Goal: Information Seeking & Learning: Understand process/instructions

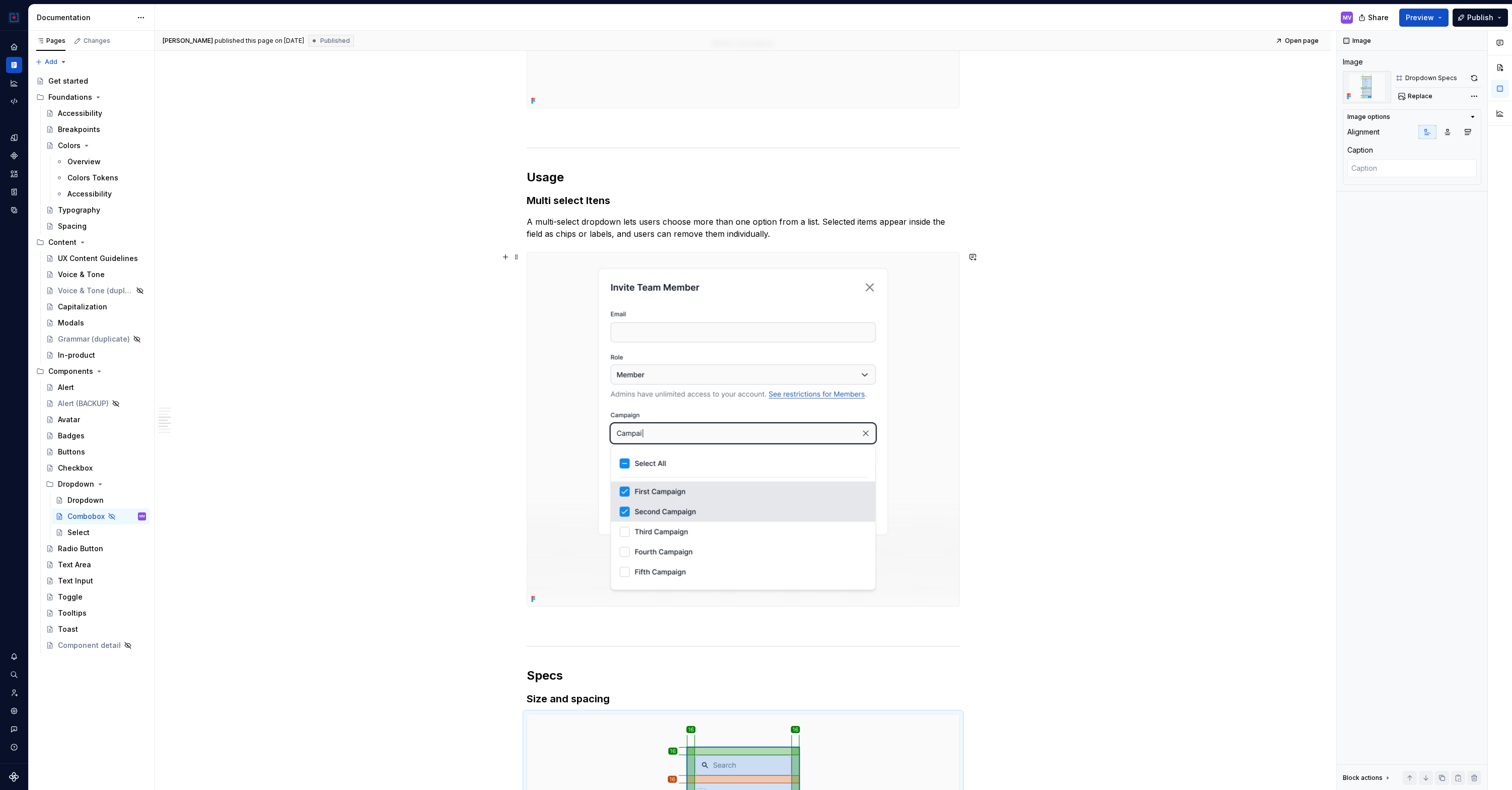
scroll to position [1417, 0]
click at [672, 362] on img at bounding box center [743, 427] width 432 height 354
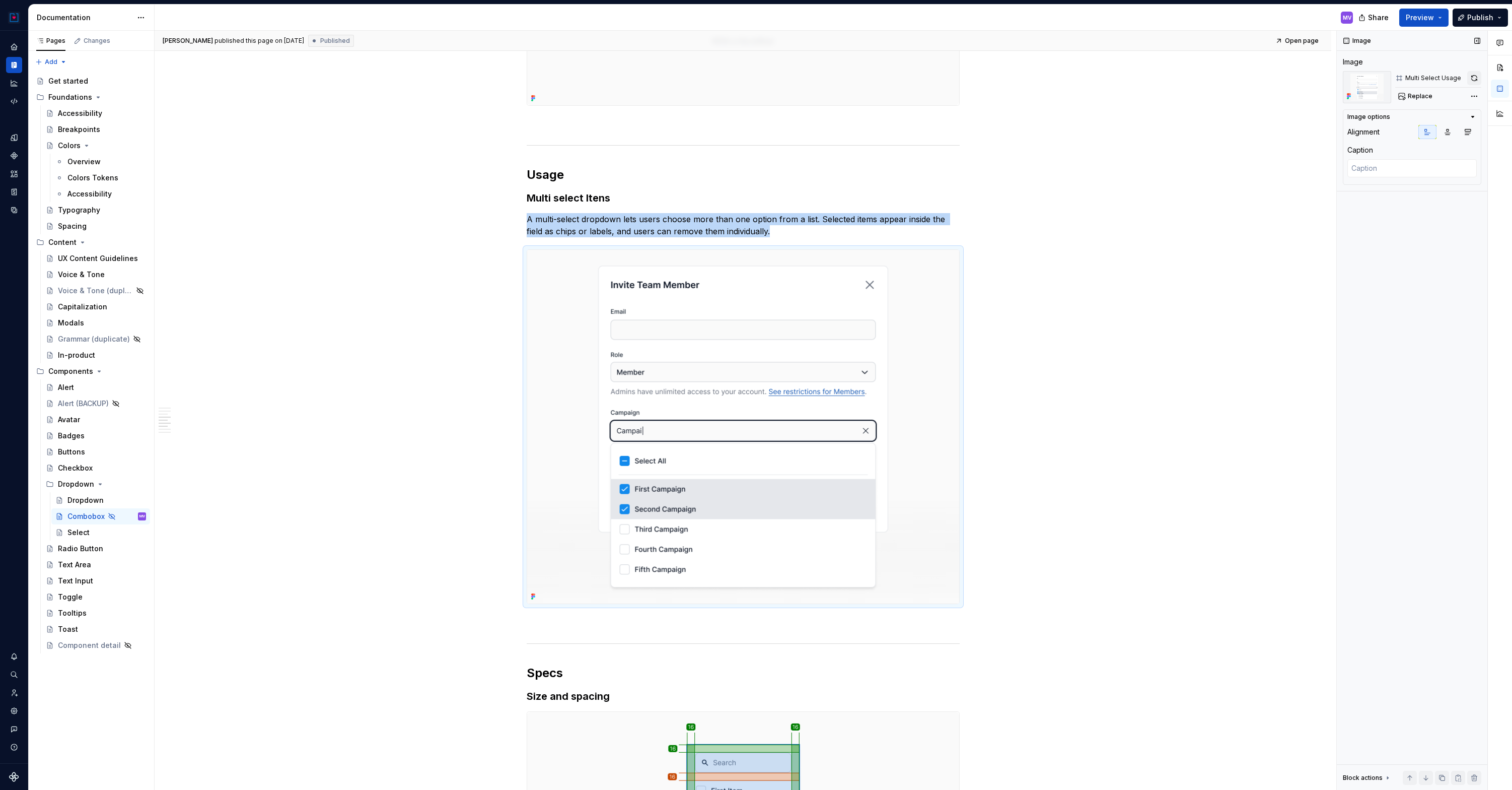
click at [1480, 79] on button "button" at bounding box center [1474, 78] width 14 height 14
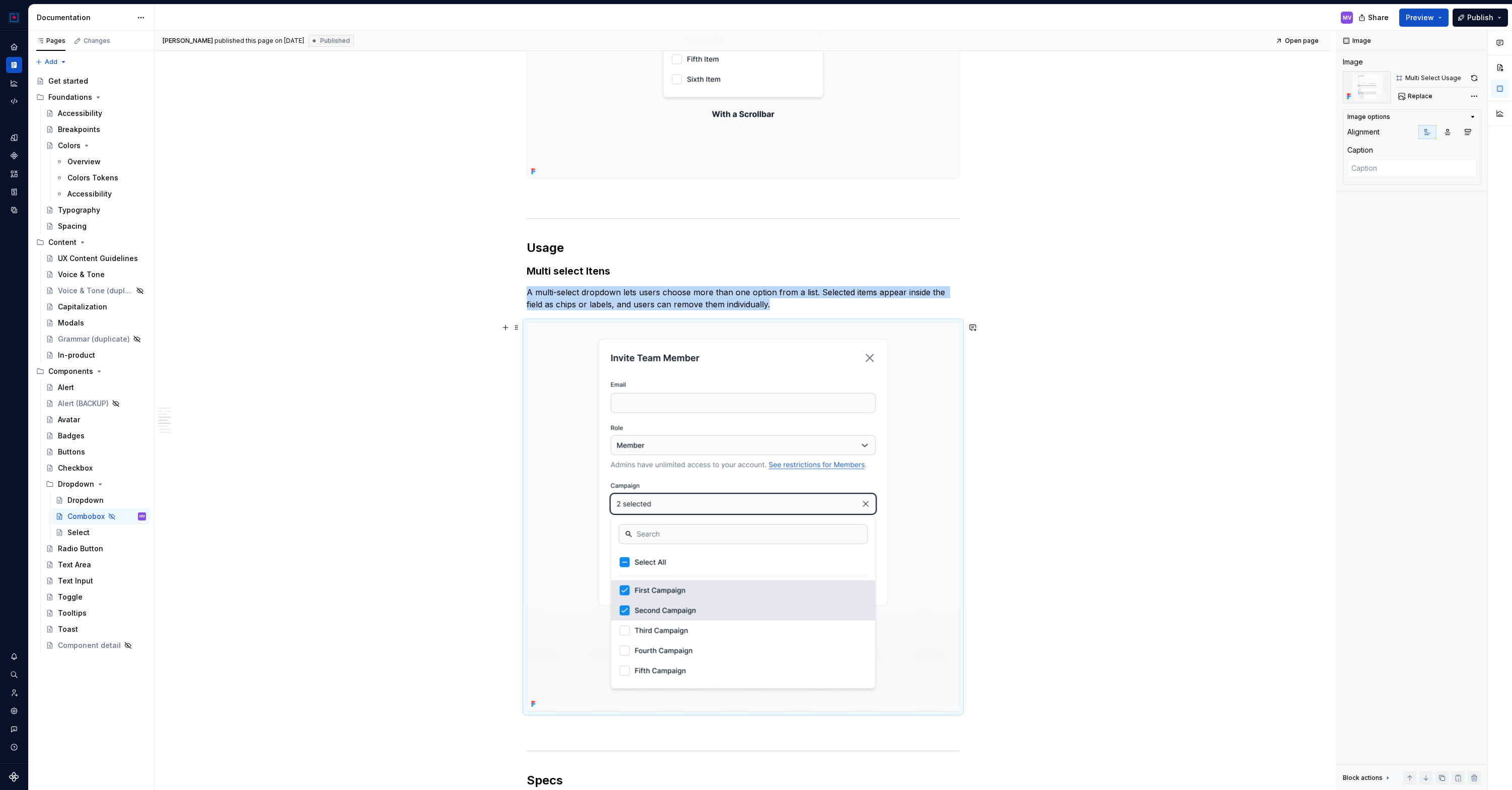
scroll to position [1344, 0]
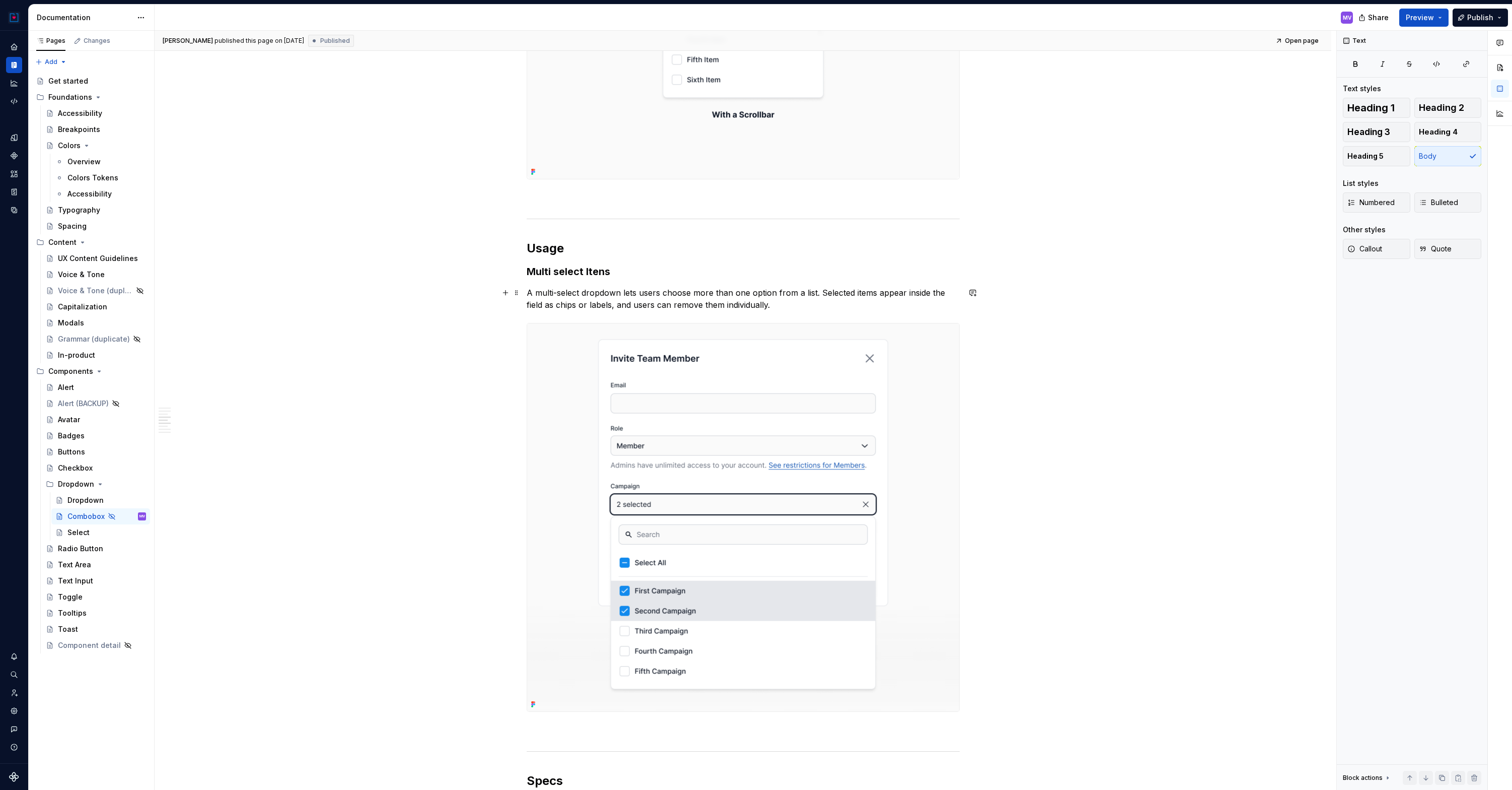
click at [685, 298] on p "A multi-select dropdown lets users choose more than one option from a list. Sel…" at bounding box center [743, 298] width 433 height 24
drag, startPoint x: 559, startPoint y: 304, endPoint x: 582, endPoint y: 304, distance: 23.0
click at [582, 304] on p "A multi-select dropdown lets users choose more than one option from a list. Sel…" at bounding box center [743, 298] width 433 height 24
click at [803, 303] on p "A multi-select dropdown lets users choose more than one option from a list. Sel…" at bounding box center [743, 298] width 433 height 24
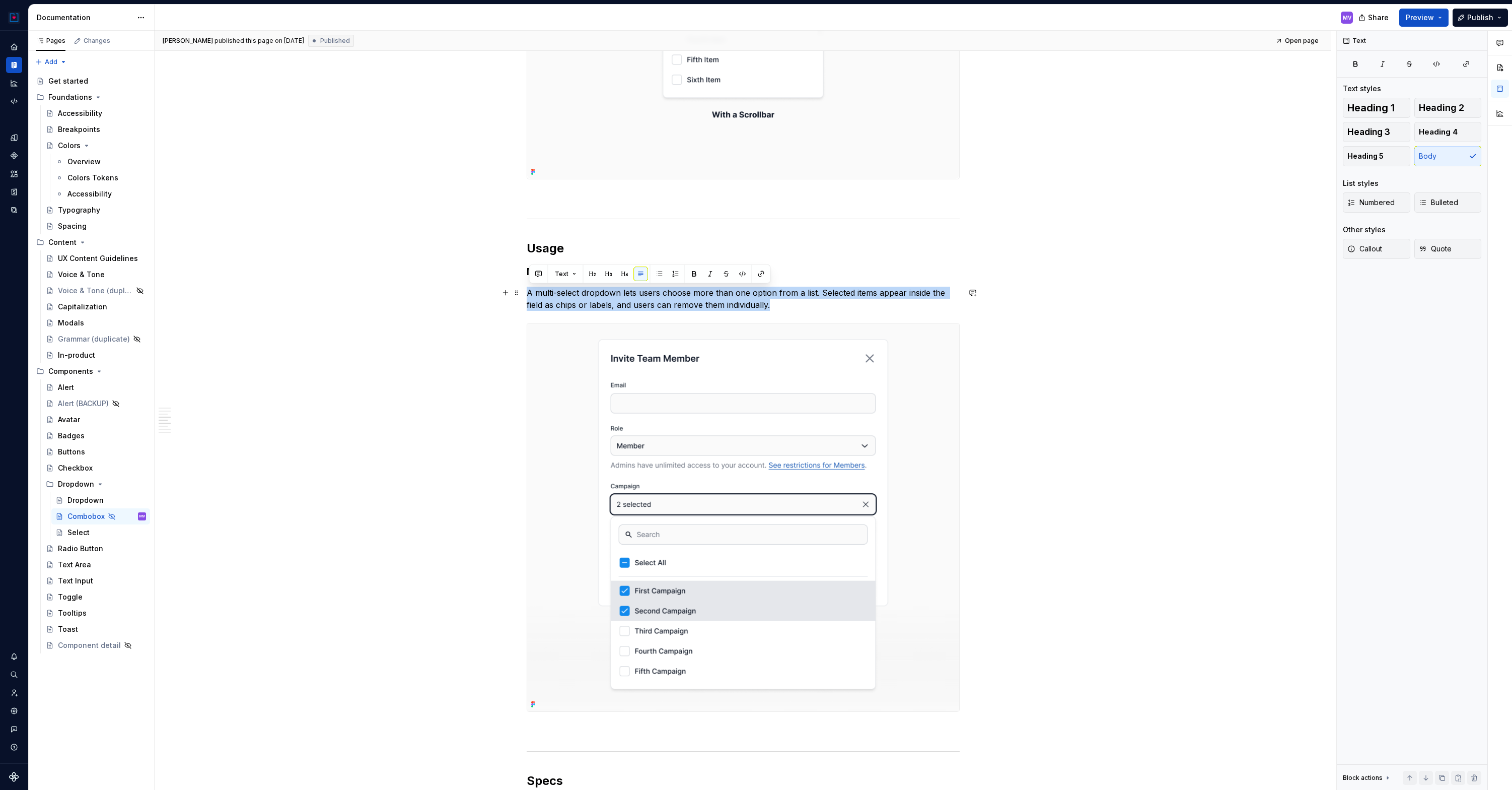
drag, startPoint x: 778, startPoint y: 306, endPoint x: 530, endPoint y: 294, distance: 248.3
click at [530, 294] on p "A multi-select dropdown lets users choose more than one option from a list. Sel…" at bounding box center [743, 298] width 433 height 24
copy p "A multi-select dropdown lets users choose more than one option from a list. Sel…"
click at [630, 562] on img at bounding box center [743, 517] width 432 height 388
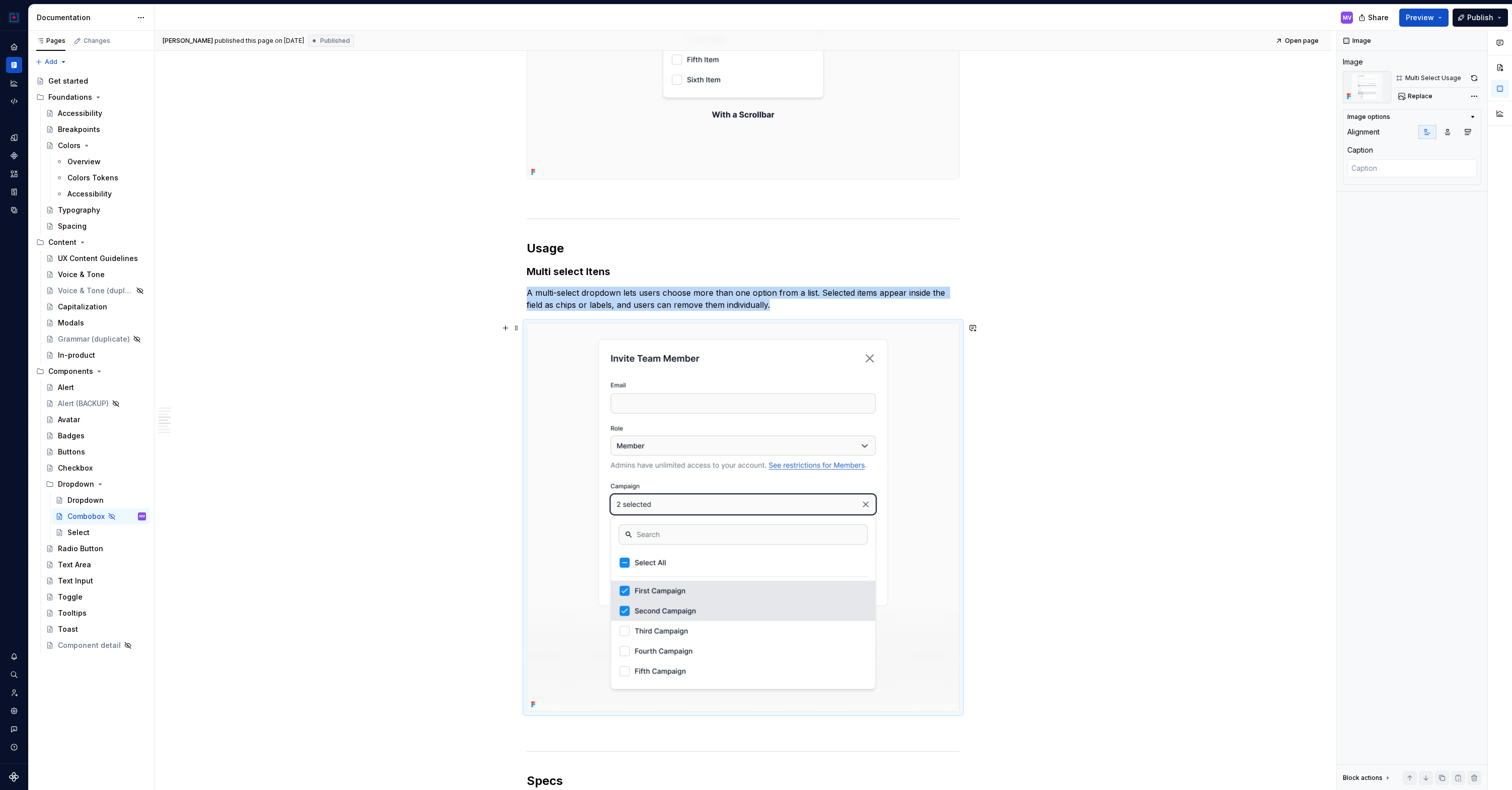
click at [630, 562] on img at bounding box center [743, 517] width 432 height 388
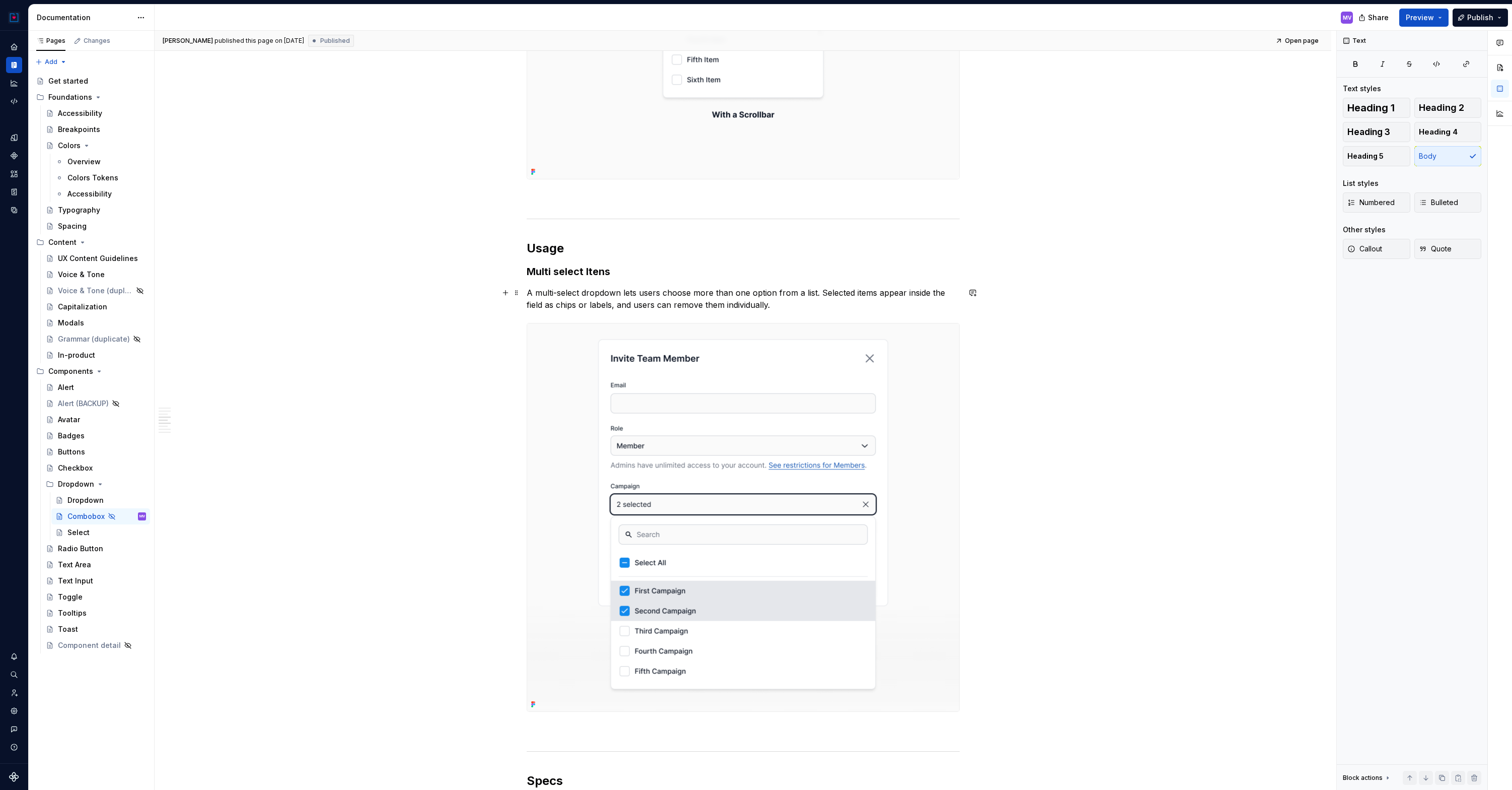
click at [584, 294] on p "A multi-select dropdown lets users choose more than one option from a list. Sel…" at bounding box center [743, 298] width 433 height 24
drag, startPoint x: 780, startPoint y: 306, endPoint x: 526, endPoint y: 289, distance: 254.6
click at [526, 289] on div "**********" at bounding box center [743, 381] width 1177 height 3080
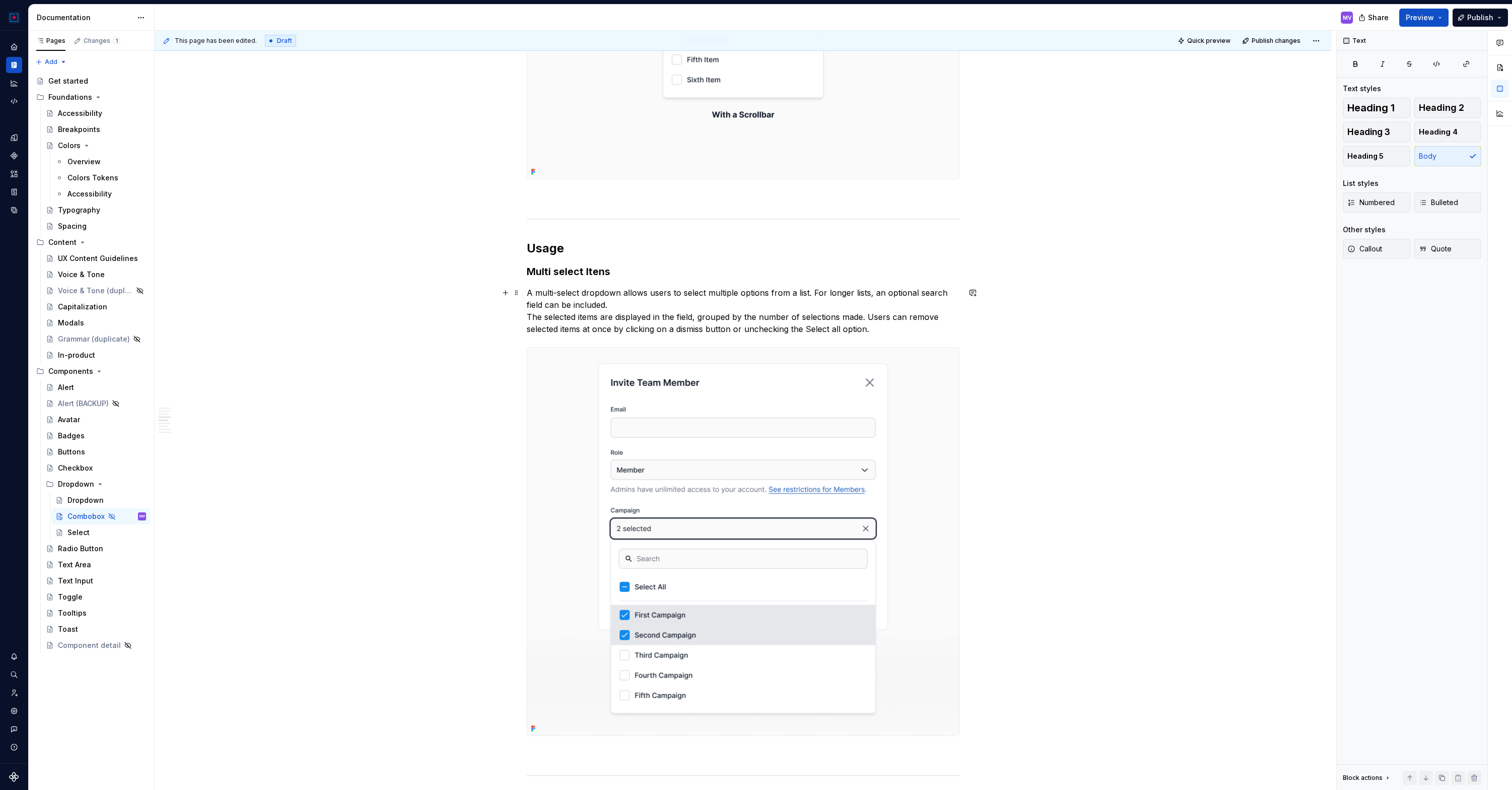
click at [658, 300] on p "A multi-select dropdown allows users to select multiple options from a list. Fo…" at bounding box center [743, 311] width 433 height 48
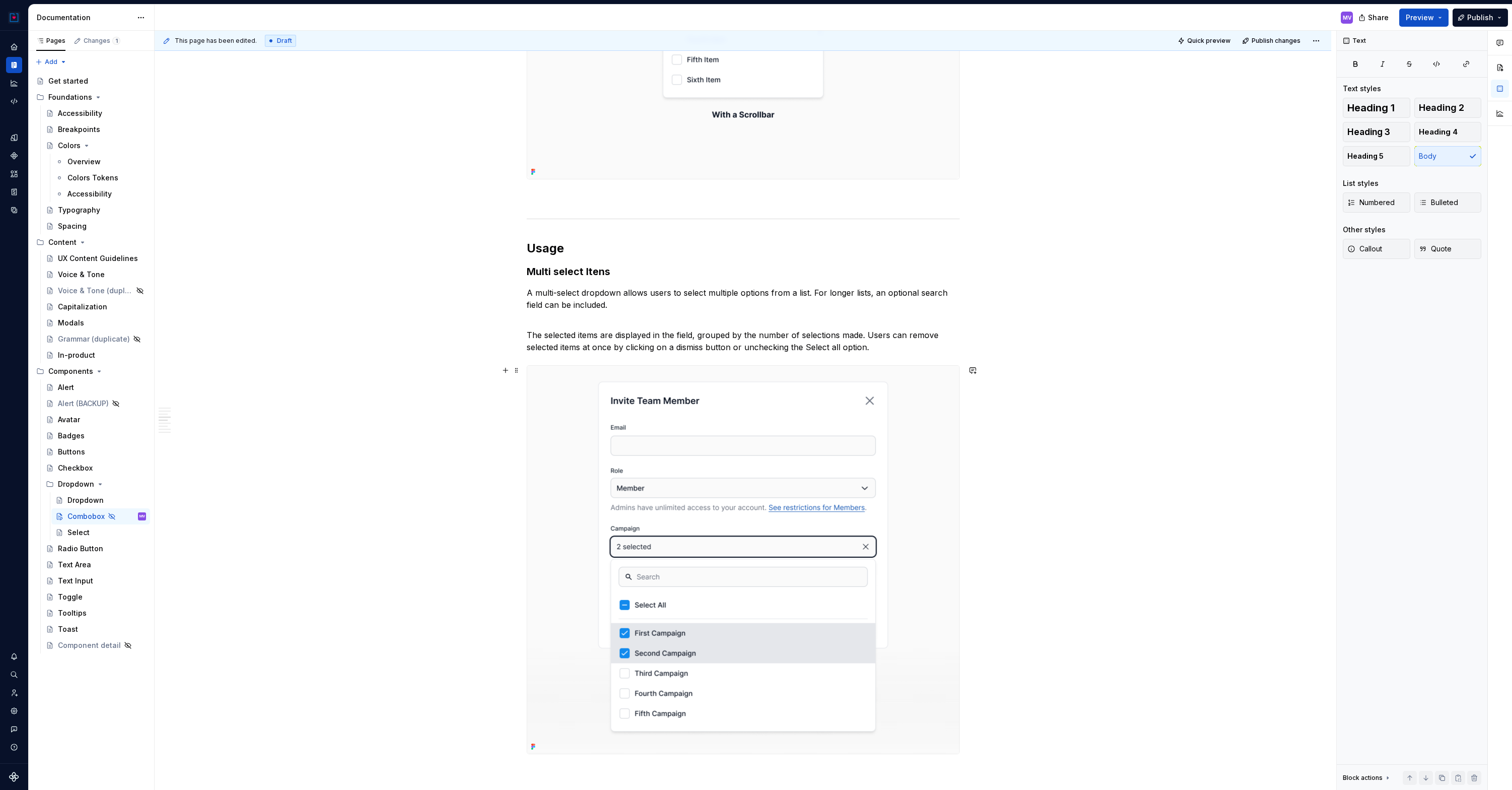
click at [1059, 376] on div "**********" at bounding box center [743, 401] width 1177 height 3122
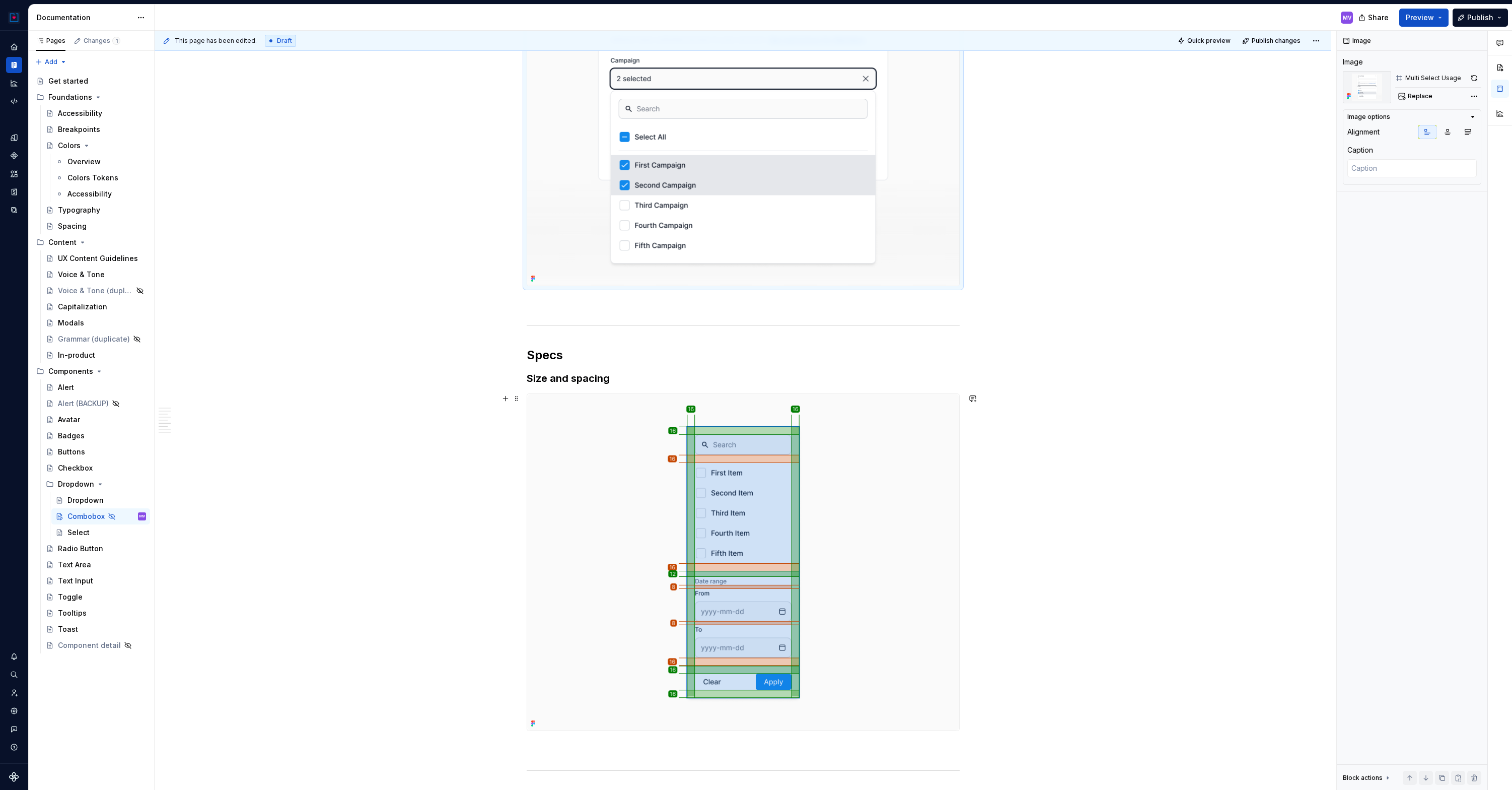
scroll to position [1813, 0]
type textarea "*"
